Goal: Task Accomplishment & Management: Manage account settings

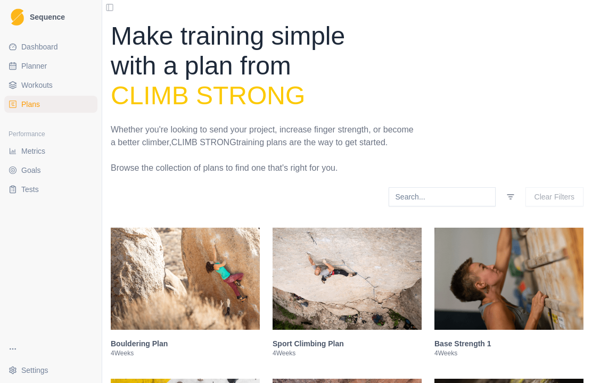
click at [33, 67] on span "Planner" at bounding box center [34, 66] width 26 height 11
select select "month"
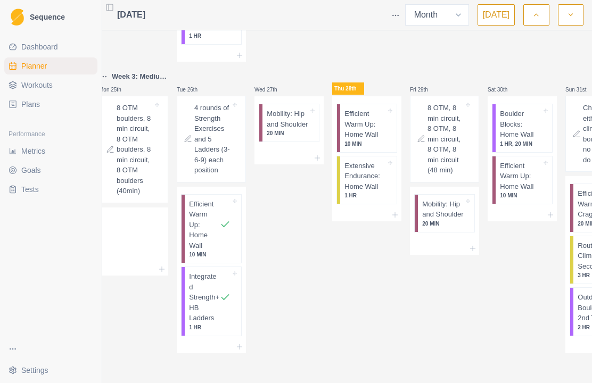
scroll to position [0, 13]
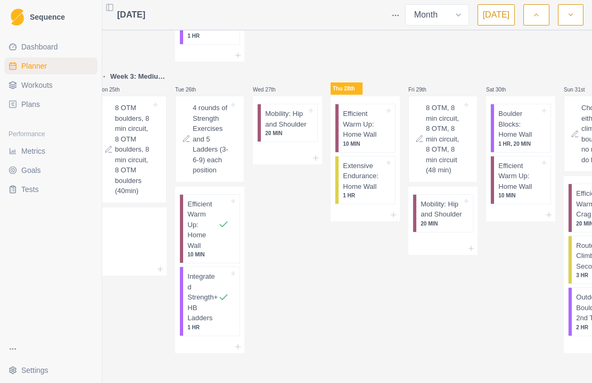
click at [388, 186] on div "Extensive Endurance: Home Wall 1 HR" at bounding box center [366, 180] width 56 height 48
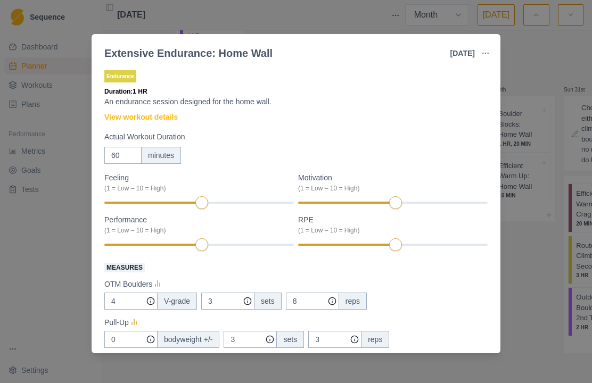
click at [514, 86] on div "Extensive Endurance: Home Wall [DATE] Link To Goal View Workout Metrics Edit Or…" at bounding box center [296, 191] width 592 height 383
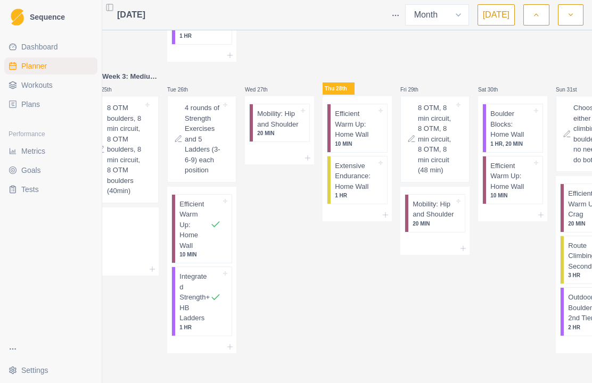
scroll to position [0, 34]
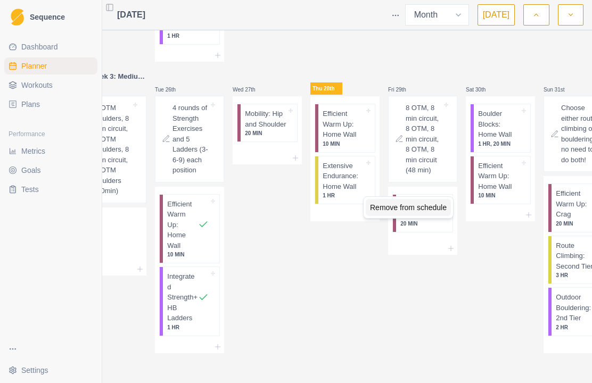
click at [394, 209] on div "Remove from schedule" at bounding box center [407, 207] width 85 height 17
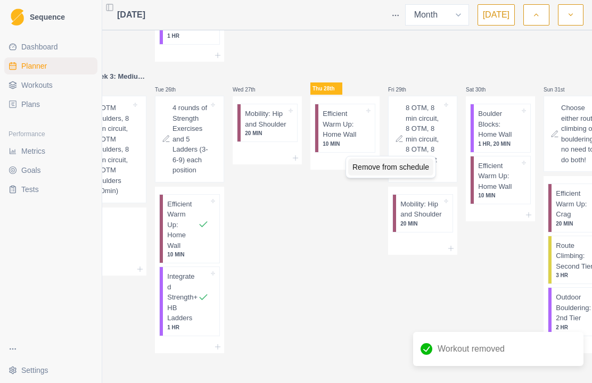
click at [388, 168] on div "Remove from schedule" at bounding box center [390, 167] width 85 height 17
click at [370, 162] on icon at bounding box center [373, 158] width 9 height 9
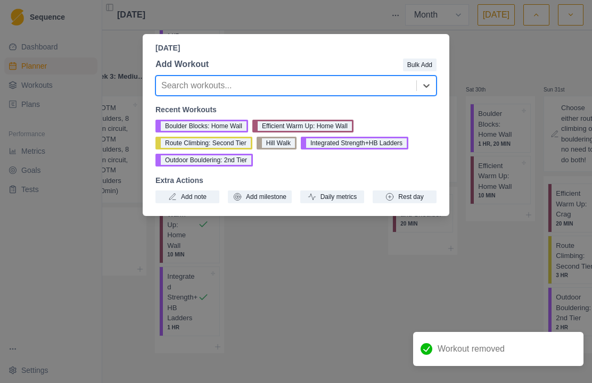
click at [229, 142] on button "Route Climbing: Second Tier" at bounding box center [203, 143] width 97 height 13
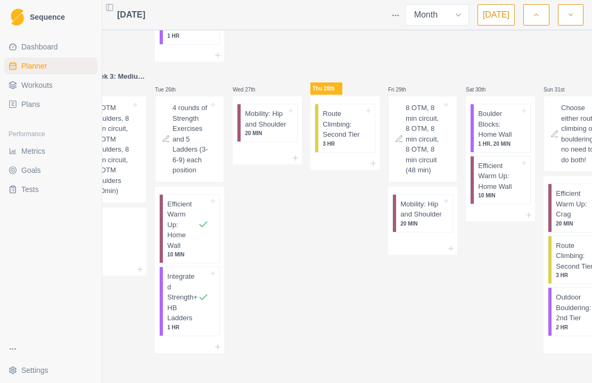
click at [340, 240] on div "Thu 28th Route Climbing: Second Tier 3 HR" at bounding box center [344, 211] width 69 height 283
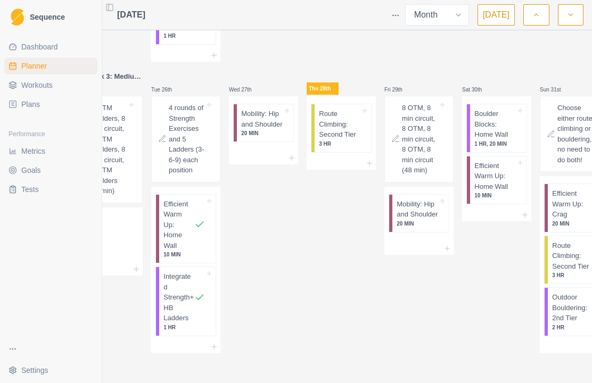
scroll to position [0, 37]
click at [452, 255] on div at bounding box center [419, 248] width 69 height 13
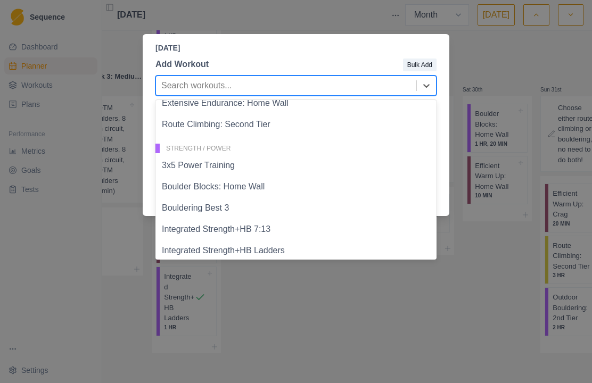
scroll to position [138, 0]
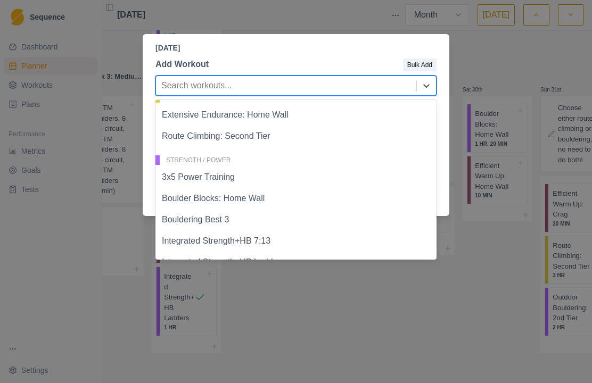
click at [272, 118] on div "Extensive Endurance: Home Wall" at bounding box center [295, 114] width 281 height 21
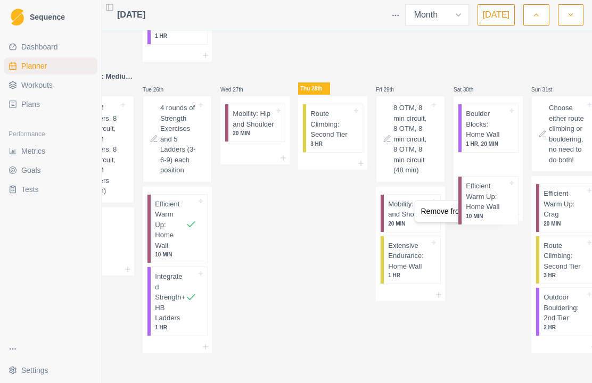
scroll to position [0, 46]
click at [497, 187] on html "Sequence Dashboard Planner Workouts Plans Performance Metrics Goals Tests Setti…" at bounding box center [250, 191] width 592 height 383
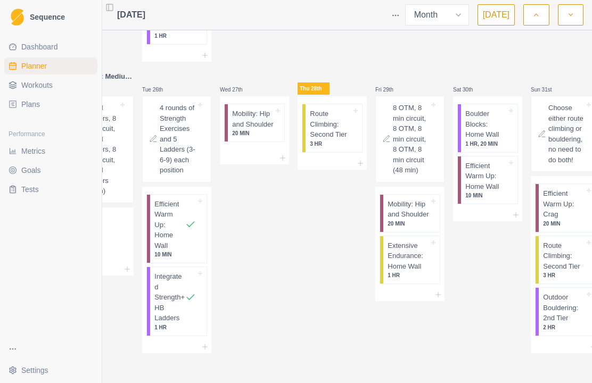
click at [477, 250] on div "Sat 30th Boulder Blocks: Home Wall 1 HR, 20 MIN Efficient Warm Up: Home Wall 10…" at bounding box center [487, 211] width 69 height 283
click at [430, 225] on div "Mobility: Hip and Shoulder 20 MIN" at bounding box center [411, 213] width 56 height 37
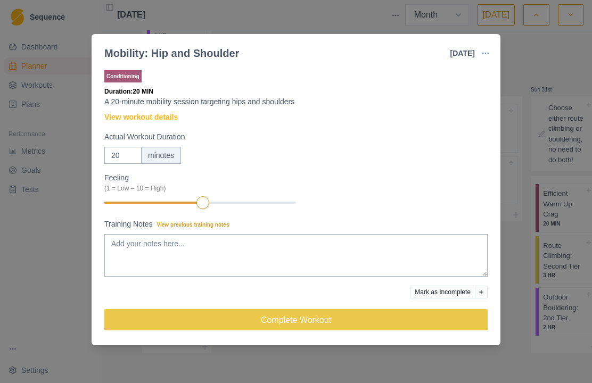
click at [526, 77] on div "Mobility: Hip and Shoulder [DATE] Link To Goal View Workout Metrics Edit Origin…" at bounding box center [296, 191] width 592 height 383
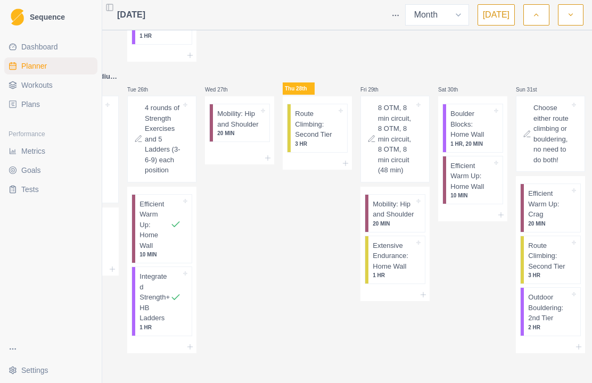
scroll to position [0, 63]
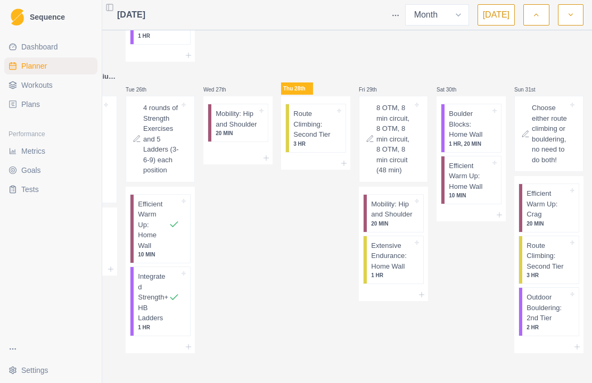
click at [389, 220] on p "Mobility: Hip and Shoulder" at bounding box center [391, 209] width 41 height 21
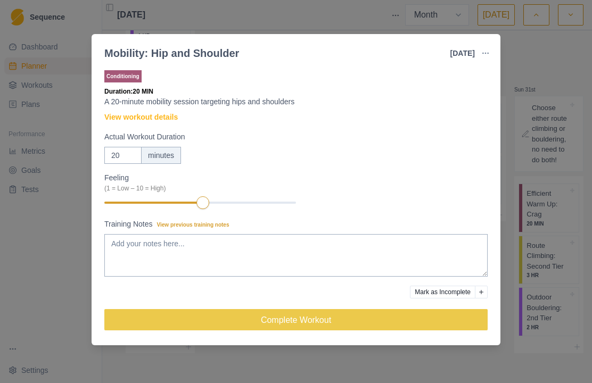
click at [528, 78] on div "Mobility: Hip and Shoulder [DATE] Link To Goal View Workout Metrics Edit Origin…" at bounding box center [296, 191] width 592 height 383
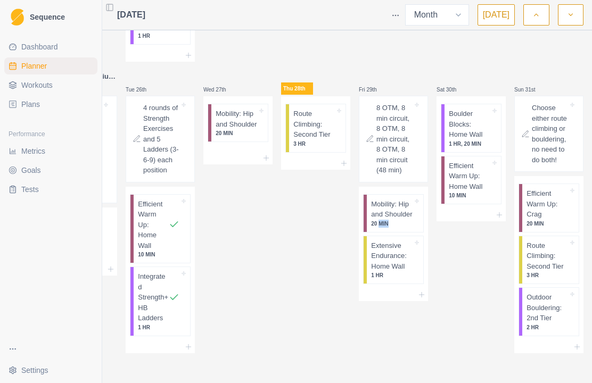
click at [444, 247] on div "Sat 30th Boulder Blocks: Home Wall 1 HR, 20 MIN Efficient Warm Up: Home Wall 10…" at bounding box center [470, 211] width 69 height 283
click at [422, 231] on div "Mobility: Hip and Shoulder 20 MIN" at bounding box center [395, 213] width 56 height 37
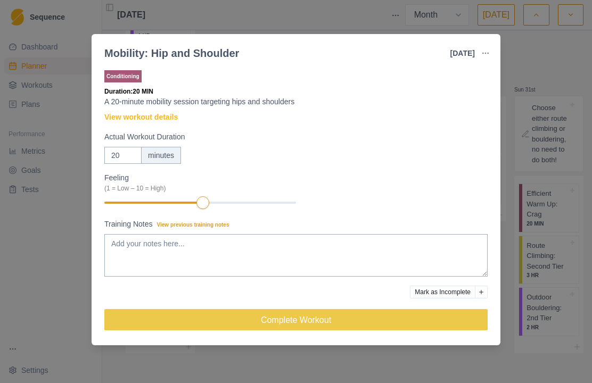
click at [534, 159] on div "Mobility: Hip and Shoulder [DATE] Link To Goal View Workout Metrics Edit Origin…" at bounding box center [296, 191] width 592 height 383
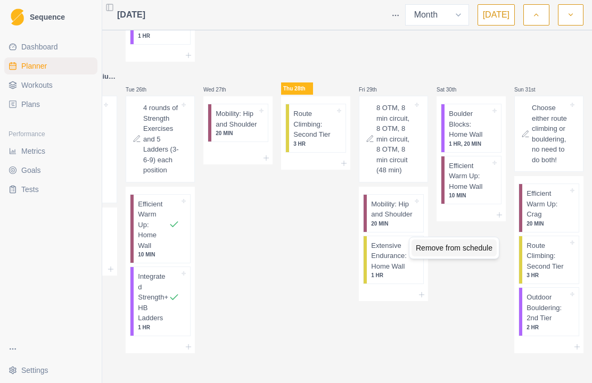
click at [459, 249] on div "Remove from schedule" at bounding box center [453, 247] width 85 height 17
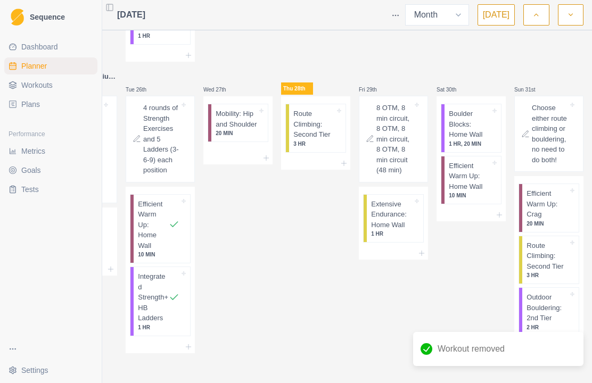
click at [427, 260] on div at bounding box center [393, 253] width 69 height 13
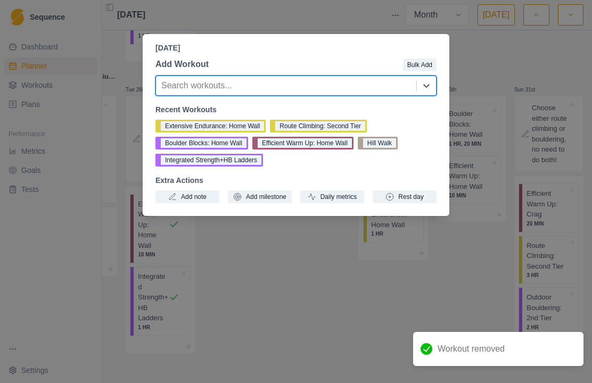
click at [338, 147] on button "Efficient Warm Up: Home Wall" at bounding box center [302, 143] width 101 height 13
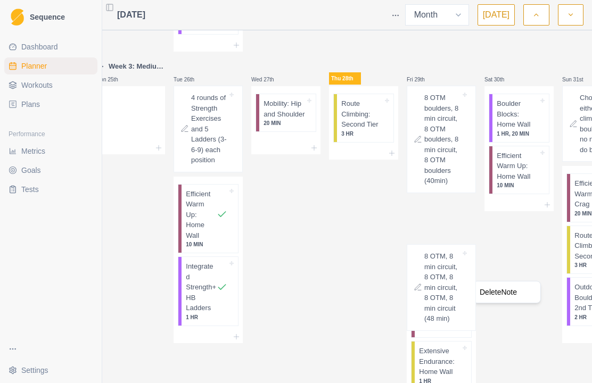
scroll to position [2, 15]
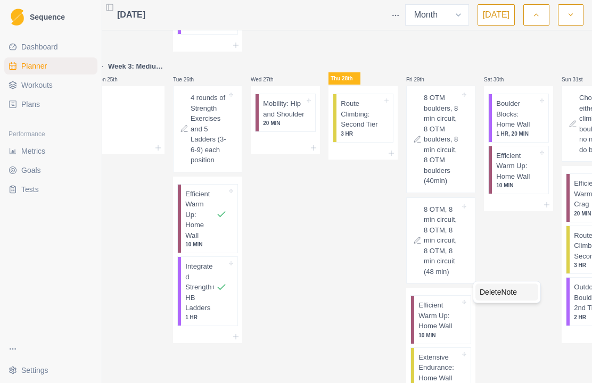
click at [509, 290] on div "Delete Note" at bounding box center [506, 292] width 63 height 17
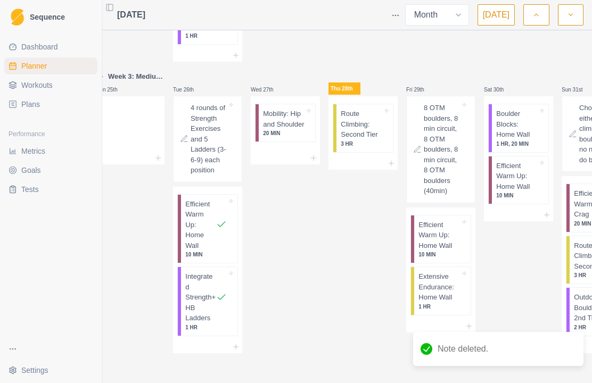
click at [526, 276] on div "Sat 30th Boulder Blocks: Home Wall 1 HR, 20 MIN Efficient Warm Up: Home Wall 10…" at bounding box center [518, 211] width 69 height 283
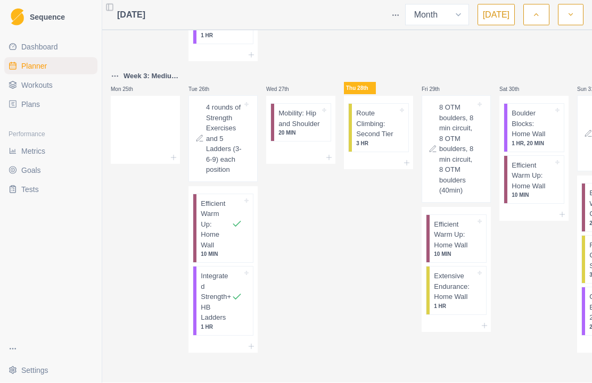
scroll to position [2, 0]
click at [34, 106] on span "Plans" at bounding box center [30, 104] width 19 height 11
